Goal: Information Seeking & Learning: Learn about a topic

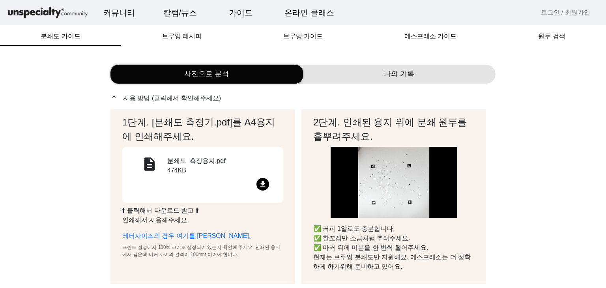
click at [237, 171] on div "분쇄도_측정용지.pdf 474KB" at bounding box center [220, 167] width 107 height 22
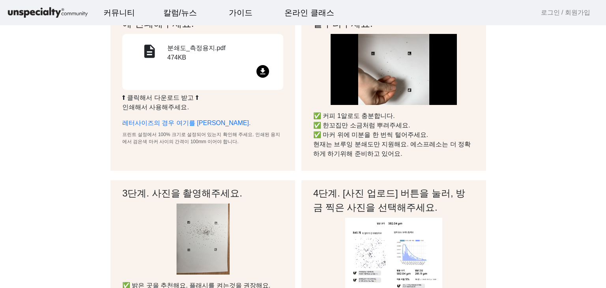
scroll to position [79, 0]
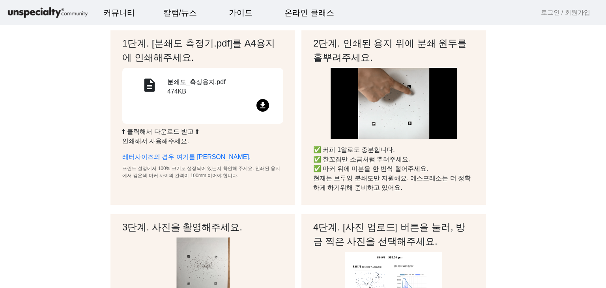
drag, startPoint x: 371, startPoint y: 177, endPoint x: 326, endPoint y: 176, distance: 45.0
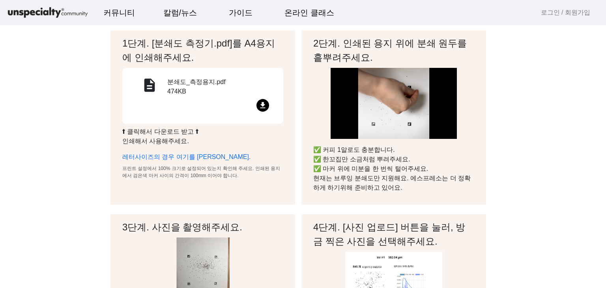
click at [326, 176] on p "✅ 커피 1알로도 충분합니다. ✅ 한꼬집만 소금처럼 뿌려주세요. ✅ 마커 위에 미분을 한 번씩 털어주세요. 현재는 브루잉 분쇄도만 지원해요. …" at bounding box center [393, 168] width 161 height 47
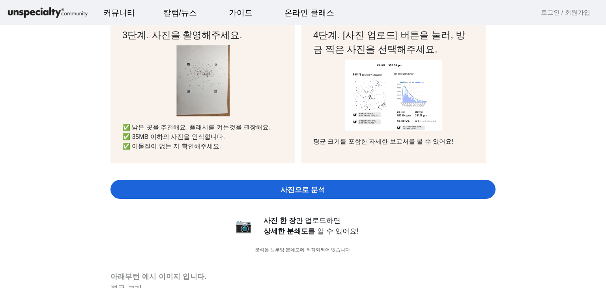
scroll to position [276, 0]
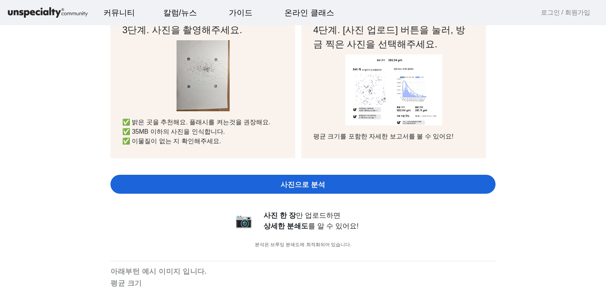
click at [293, 189] on span "사진으로 분석" at bounding box center [303, 185] width 45 height 11
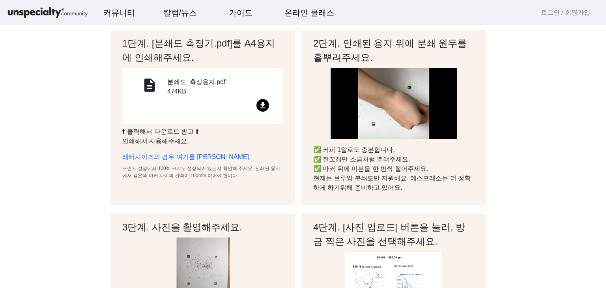
scroll to position [0, 0]
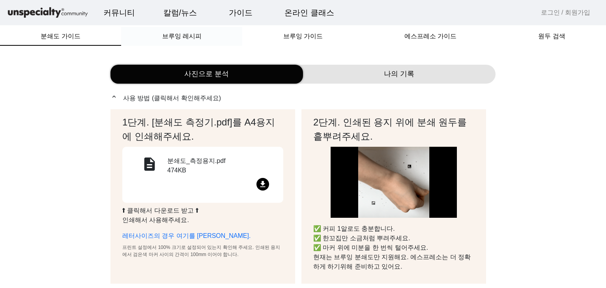
click at [221, 40] on div "브루잉 레시피" at bounding box center [181, 36] width 121 height 19
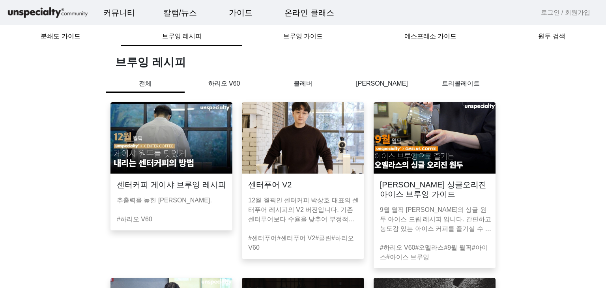
click at [212, 85] on p "하리오 V60" at bounding box center [224, 83] width 79 height 9
click at [162, 88] on p "전체" at bounding box center [145, 83] width 79 height 9
